Goal: Transaction & Acquisition: Book appointment/travel/reservation

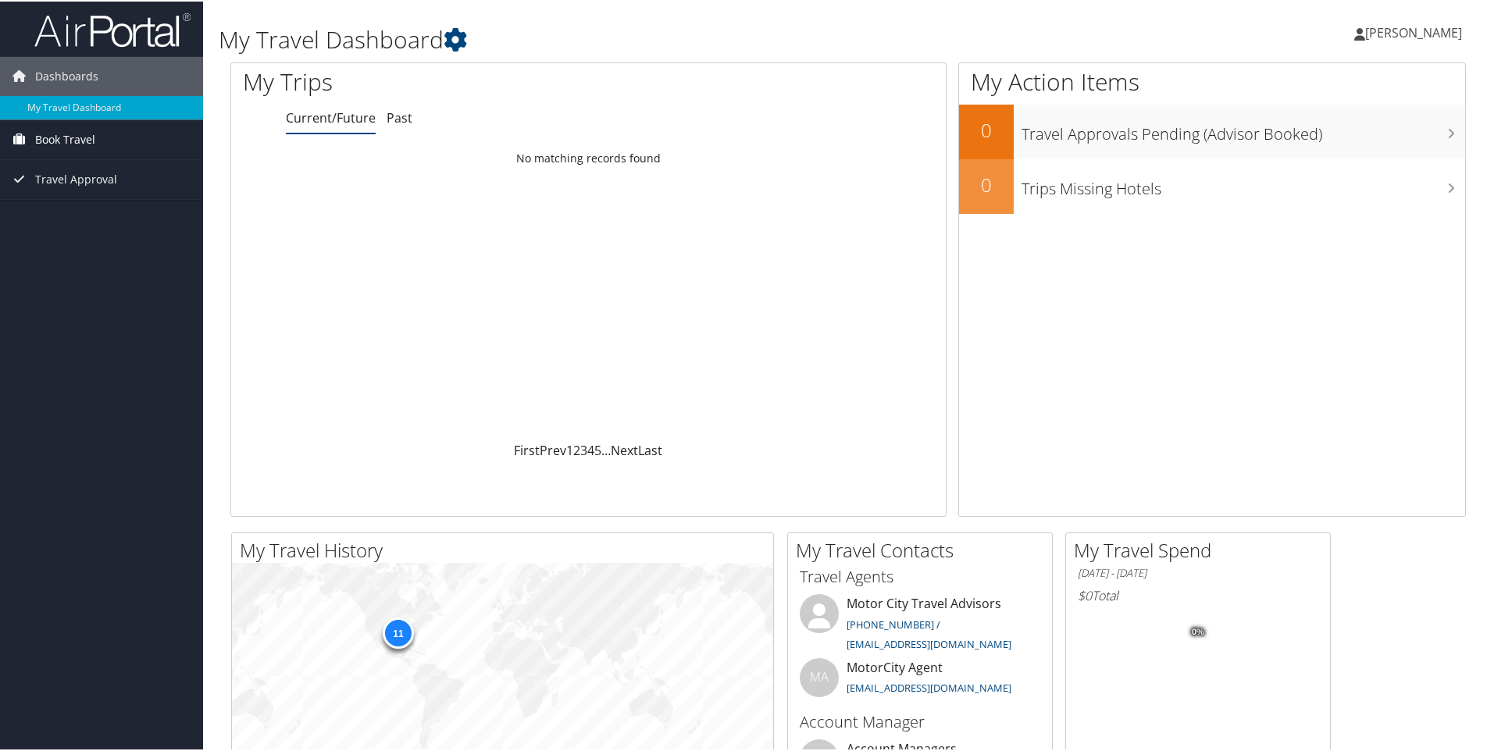
click at [84, 141] on span "Book Travel" at bounding box center [65, 138] width 60 height 39
click at [98, 194] on link "Book/Manage Online Trips" at bounding box center [101, 192] width 203 height 23
